Goal: Task Accomplishment & Management: Manage account settings

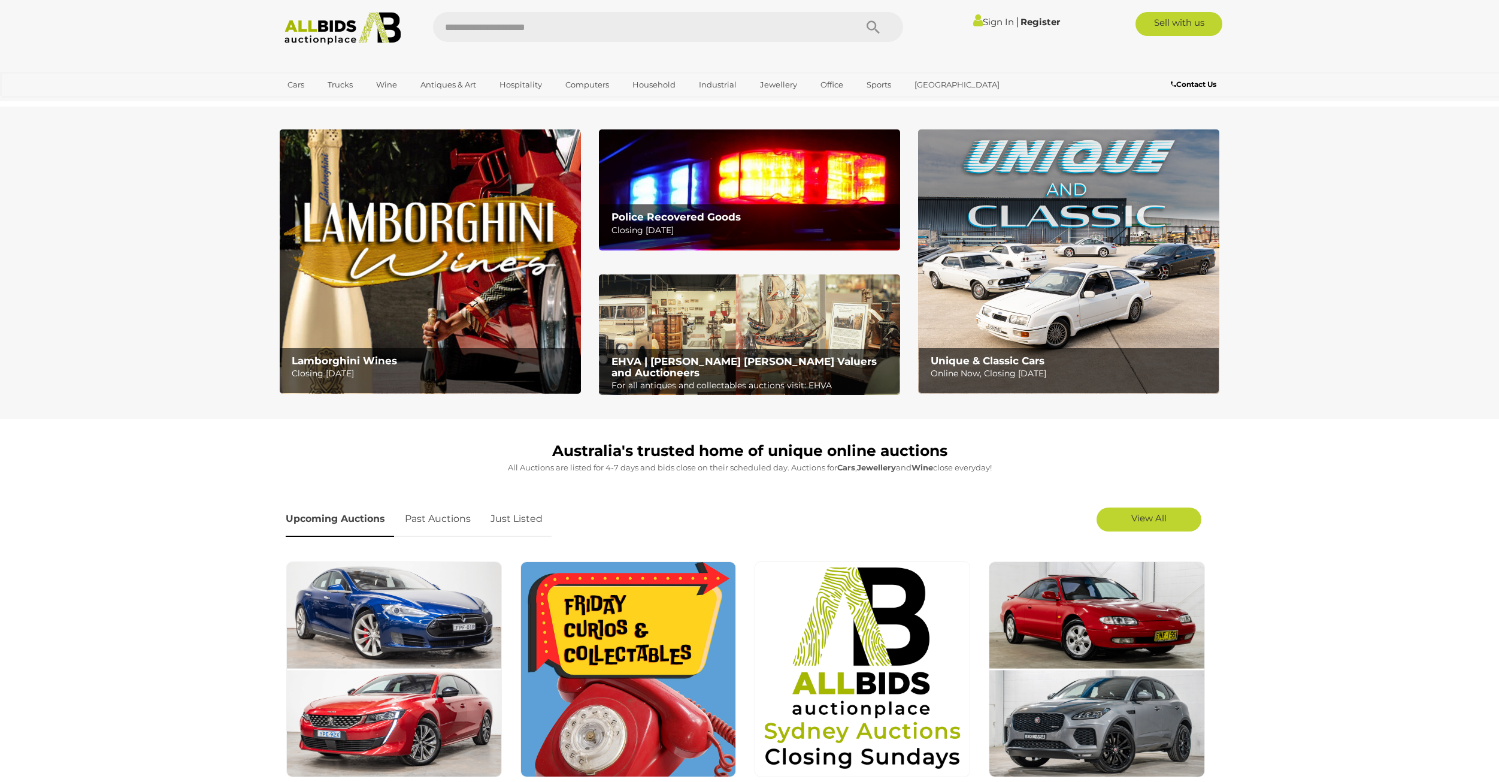
click at [982, 19] on link "Sign In" at bounding box center [993, 21] width 41 height 11
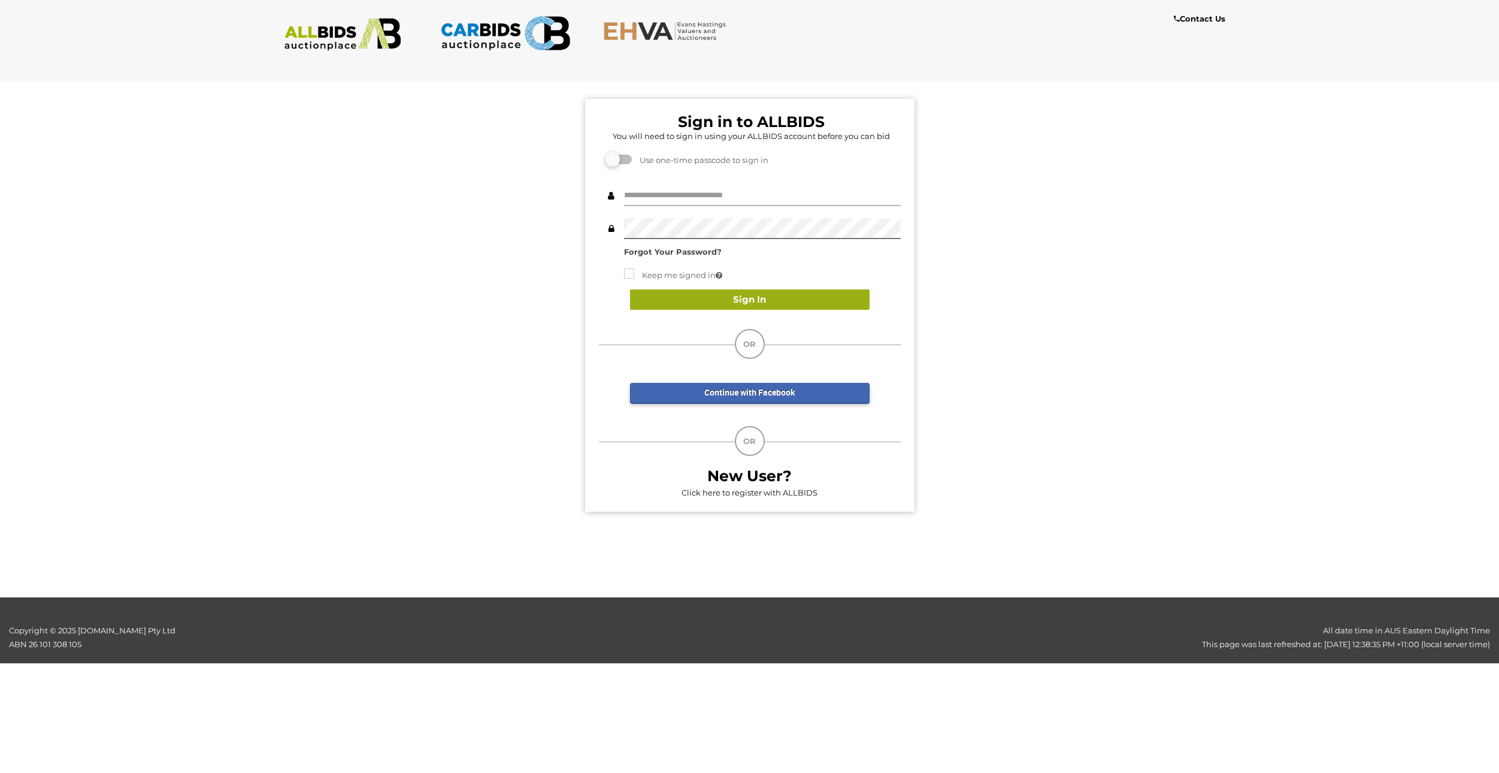
type input "*******"
click at [737, 298] on button "Sign In" at bounding box center [750, 299] width 240 height 21
click at [672, 292] on button "Sign In" at bounding box center [750, 299] width 240 height 21
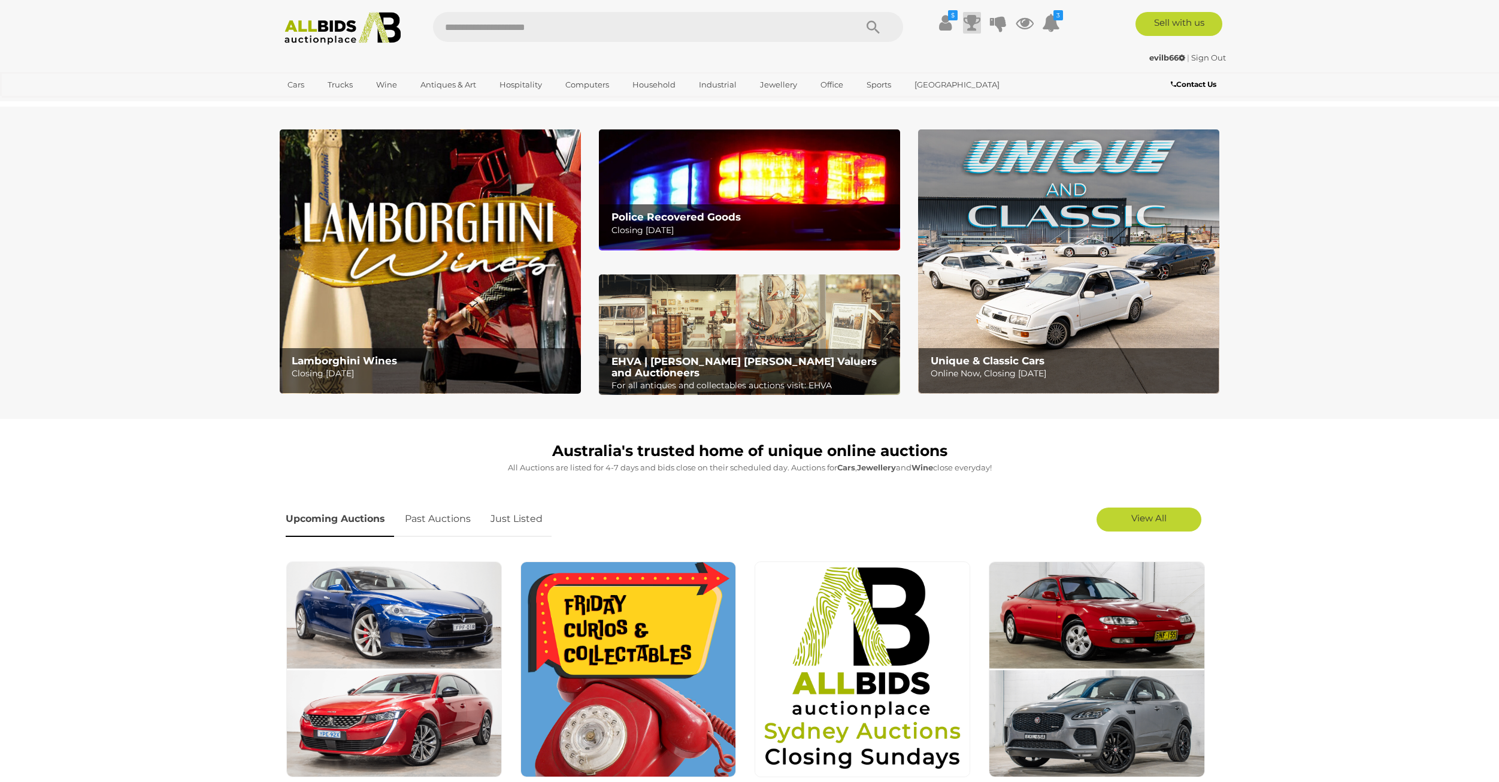
click at [975, 21] on icon at bounding box center [972, 23] width 17 height 22
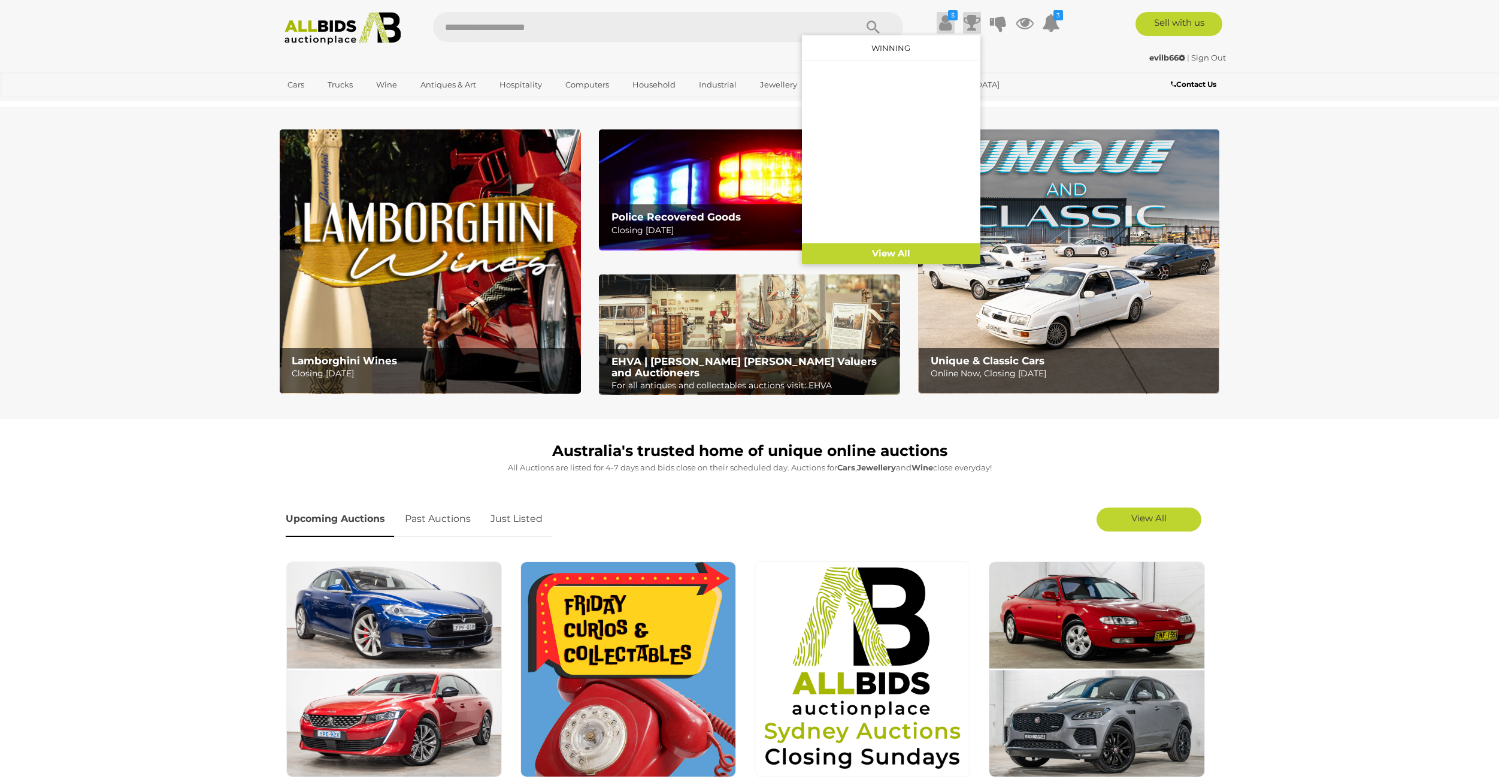
click at [946, 26] on icon at bounding box center [945, 23] width 13 height 22
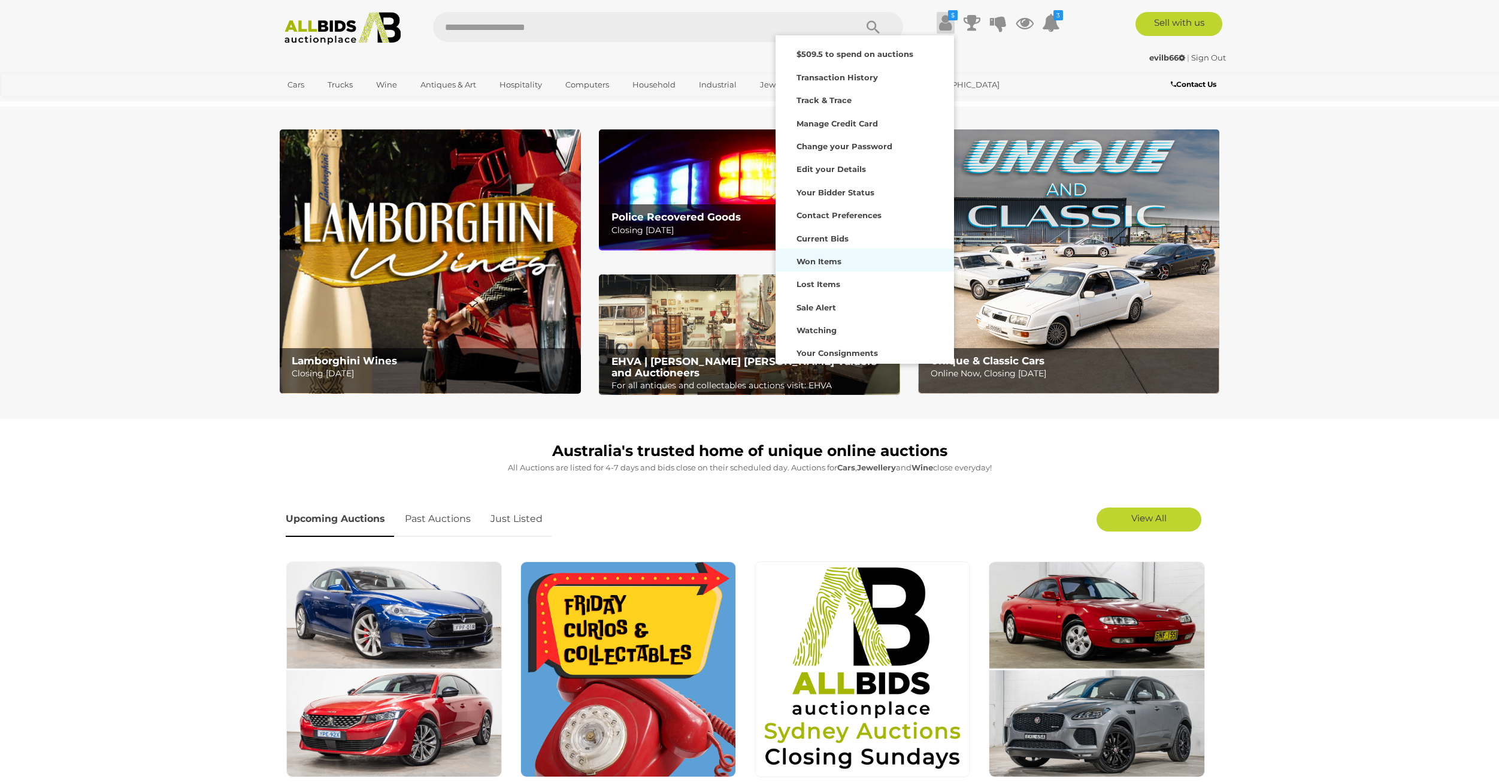
click at [821, 263] on strong "Won Items" at bounding box center [819, 261] width 45 height 10
